Goal: Find specific page/section: Find specific page/section

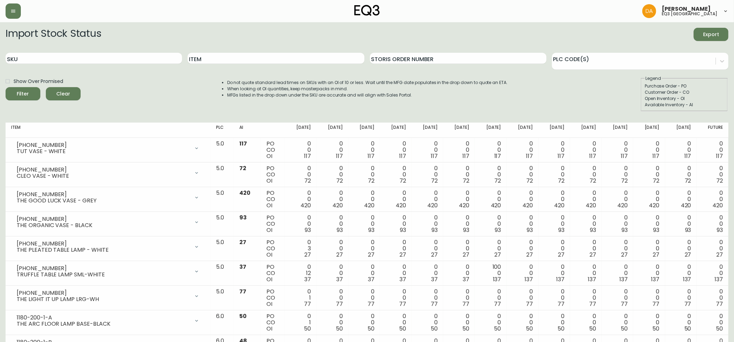
click at [222, 65] on div "Item" at bounding box center [276, 58] width 177 height 23
click at [256, 57] on input "Item" at bounding box center [276, 58] width 177 height 11
click at [6, 87] on button "Filter" at bounding box center [23, 93] width 35 height 13
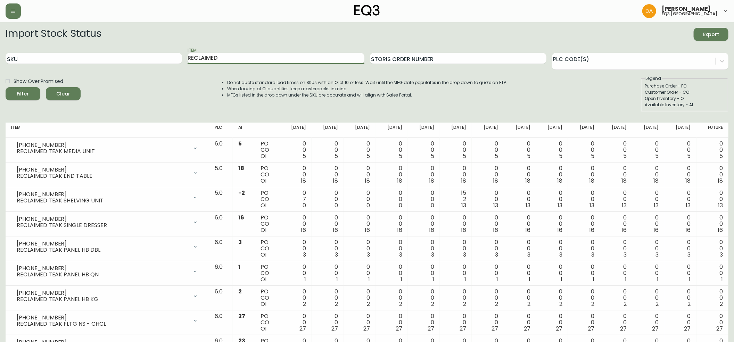
click at [229, 61] on input "RECLAIMED" at bounding box center [276, 58] width 177 height 11
type input "R"
type input "SAGE"
click at [6, 87] on button "Filter" at bounding box center [23, 93] width 35 height 13
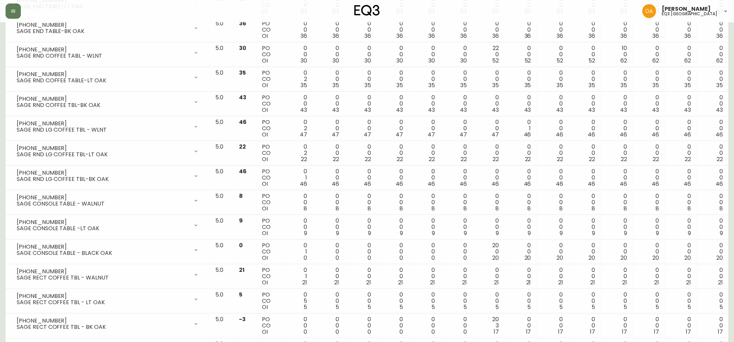
scroll to position [0, 0]
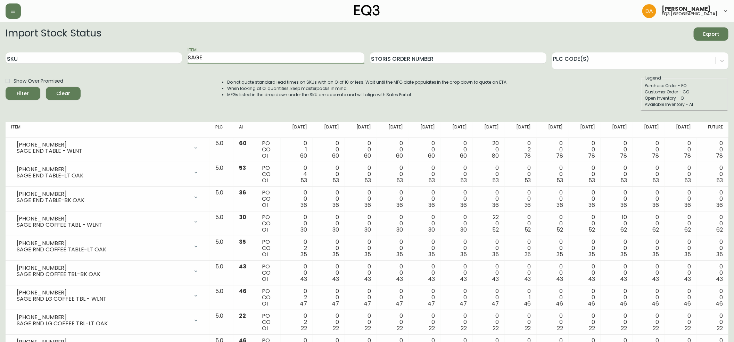
drag, startPoint x: 256, startPoint y: 57, endPoint x: 42, endPoint y: 34, distance: 215.0
click at [60, 48] on div "SKU Item SAGE Storis Order Number PLC Code(s)" at bounding box center [367, 58] width 723 height 23
type input "TARTAN"
click at [6, 87] on button "Filter" at bounding box center [23, 93] width 35 height 13
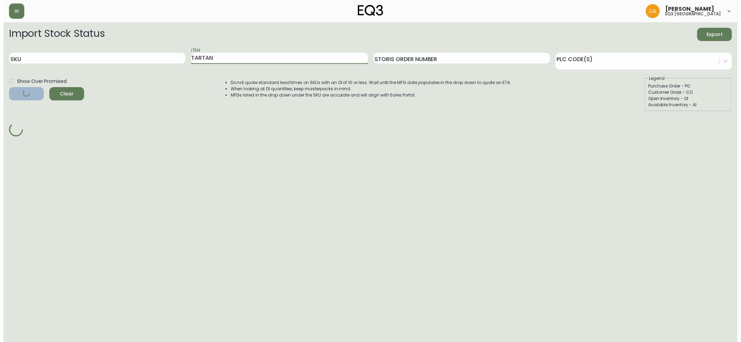
scroll to position [0, 0]
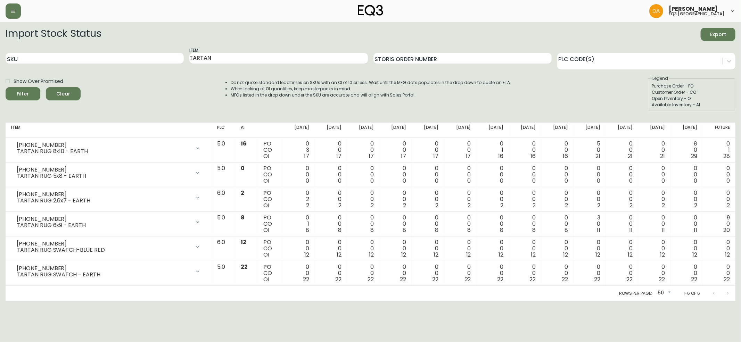
click at [26, 301] on html "[PERSON_NAME] eq3 calgary Import Stock Status Export SKU Item TARTAN Storis Ord…" at bounding box center [370, 150] width 741 height 301
click at [91, 301] on html "[PERSON_NAME] eq3 calgary Import Stock Status Export SKU Item TARTAN Storis Ord…" at bounding box center [370, 150] width 741 height 301
